Goal: Transaction & Acquisition: Purchase product/service

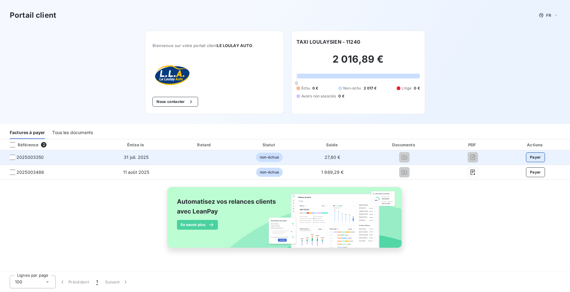
click at [531, 155] on button "Payer" at bounding box center [535, 158] width 19 height 10
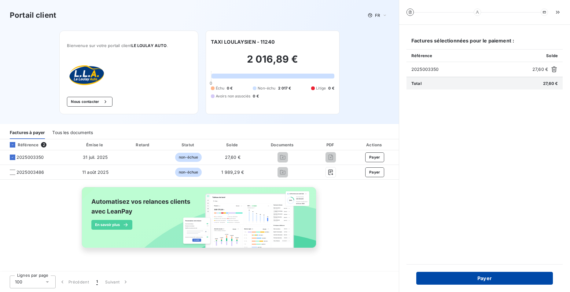
click at [476, 277] on button "Payer" at bounding box center [484, 278] width 137 height 13
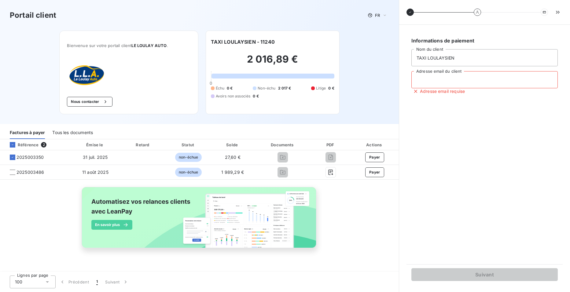
click at [430, 77] on input "Adresse email du client" at bounding box center [485, 79] width 146 height 17
type input "taxiloulaysien@orange.fr"
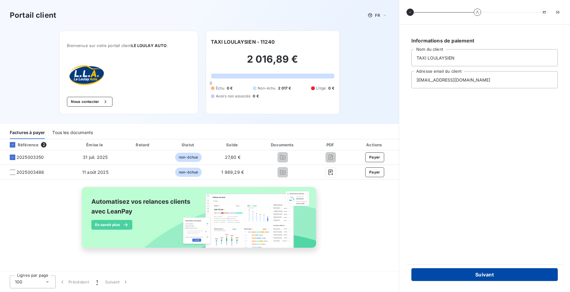
click at [481, 275] on button "Suivant" at bounding box center [485, 274] width 146 height 13
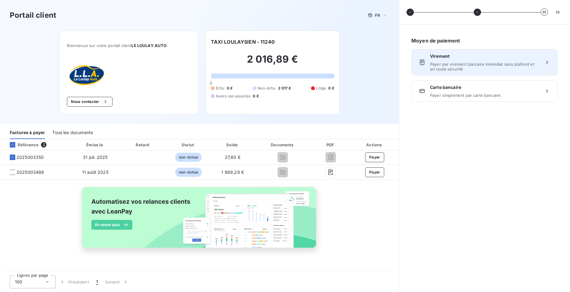
click at [461, 64] on span "Payer par virement bancaire immédiat sans plafond et en toute sécurité" at bounding box center [484, 67] width 109 height 10
